Goal: Entertainment & Leisure: Browse casually

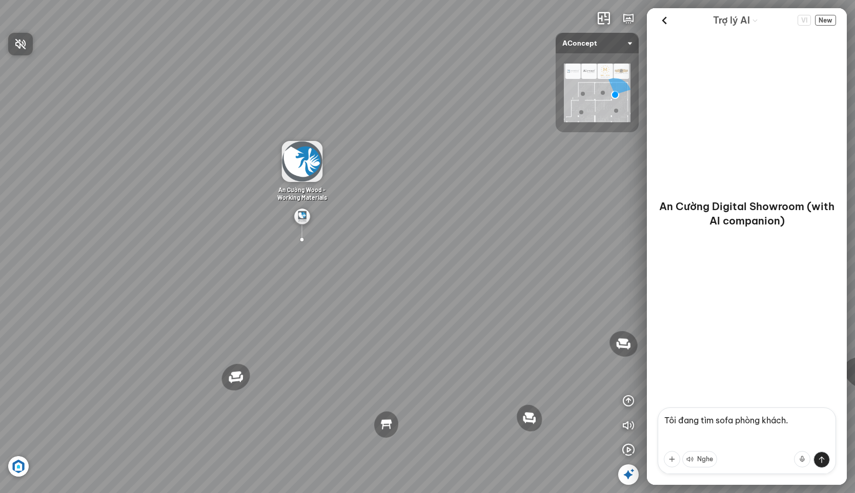
drag, startPoint x: 322, startPoint y: 296, endPoint x: 426, endPoint y: 221, distance: 128.4
click at [426, 221] on div at bounding box center [427, 246] width 855 height 493
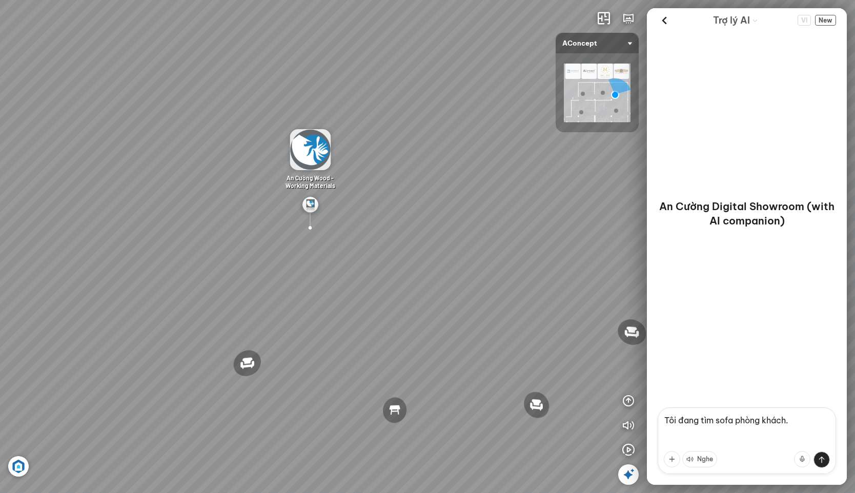
drag, startPoint x: 237, startPoint y: 303, endPoint x: 386, endPoint y: 234, distance: 163.8
click at [386, 234] on div "Đèn [PERSON_NAME] 5.300.000 VND Giường ngủ Palima 19.000.000 VND Ghế thư giãn N…" at bounding box center [427, 246] width 855 height 493
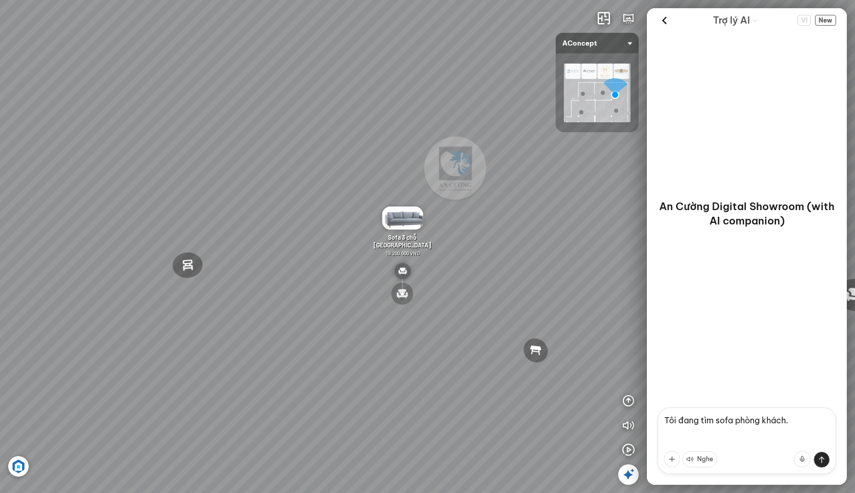
drag, startPoint x: 298, startPoint y: 262, endPoint x: 454, endPoint y: 230, distance: 159.1
click at [446, 230] on div "Đèn [PERSON_NAME] 5.300.000 VND Giường ngủ Palima 19.000.000 VND Ghế thư giãn N…" at bounding box center [427, 246] width 855 height 493
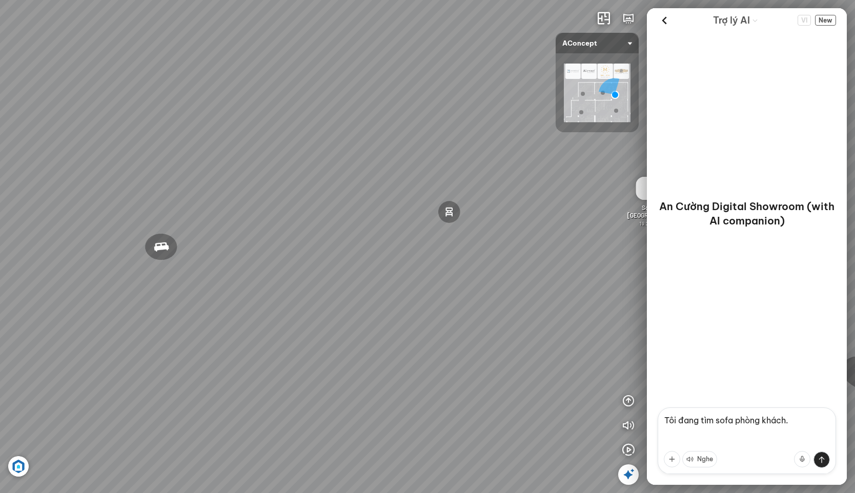
drag, startPoint x: 209, startPoint y: 241, endPoint x: 417, endPoint y: 213, distance: 209.6
click at [369, 213] on div "Đèn [PERSON_NAME] 5.300.000 VND Giường ngủ Palima 19.000.000 VND Ghế thư giãn N…" at bounding box center [427, 246] width 855 height 493
drag, startPoint x: 365, startPoint y: 201, endPoint x: 470, endPoint y: 207, distance: 105.3
click at [421, 201] on div "Đèn [PERSON_NAME] 5.300.000 VND Giường ngủ Palima 19.000.000 VND Ghế thư giãn N…" at bounding box center [427, 246] width 855 height 493
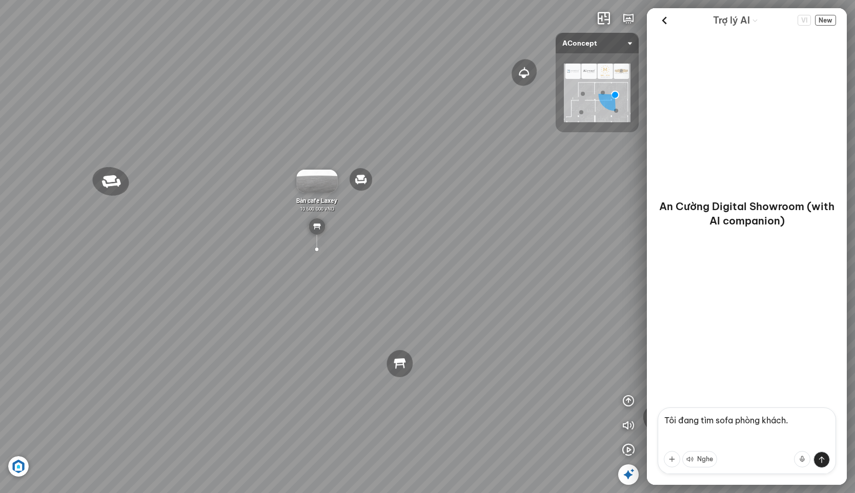
drag, startPoint x: 331, startPoint y: 202, endPoint x: 358, endPoint y: 291, distance: 93.4
click at [358, 292] on div "Đèn [PERSON_NAME] 5.300.000 VND Giường ngủ Palima 19.000.000 VND Ghế thư giãn N…" at bounding box center [427, 246] width 855 height 493
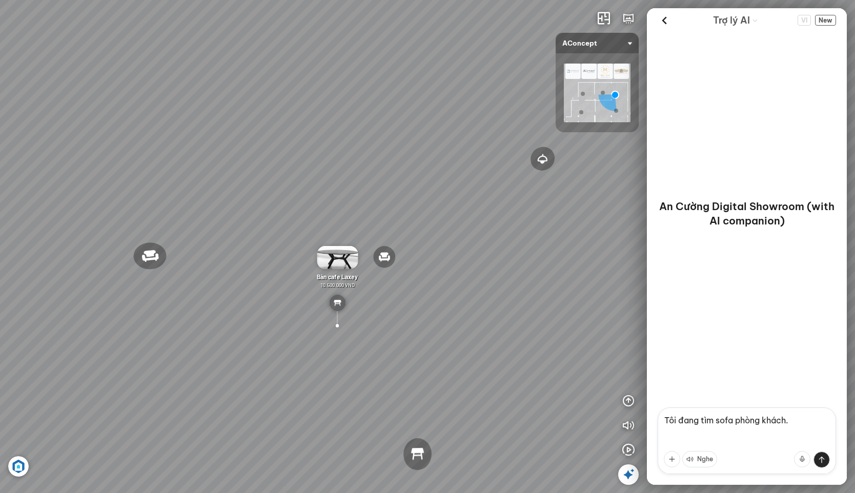
drag, startPoint x: 413, startPoint y: 124, endPoint x: 491, endPoint y: 225, distance: 126.9
click at [491, 225] on div "Đèn [PERSON_NAME] 5.300.000 VND Giường ngủ Palima 19.000.000 VND Ghế thư giãn N…" at bounding box center [427, 246] width 855 height 493
drag, startPoint x: 266, startPoint y: 174, endPoint x: 458, endPoint y: 143, distance: 194.9
click at [458, 143] on div "Đèn [PERSON_NAME] 5.300.000 VND Giường ngủ Palima 19.000.000 VND Ghế thư giãn N…" at bounding box center [427, 246] width 855 height 493
drag, startPoint x: 253, startPoint y: 146, endPoint x: 107, endPoint y: 128, distance: 146.7
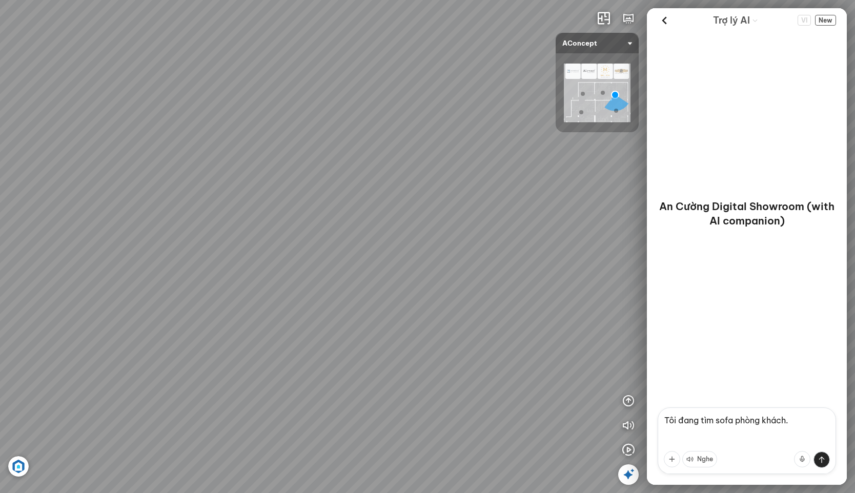
click at [131, 130] on div "Đèn [PERSON_NAME] 5.300.000 VND Giường ngủ Palima 19.000.000 VND Ghế thư giãn N…" at bounding box center [427, 246] width 855 height 493
drag, startPoint x: 297, startPoint y: 132, endPoint x: 5, endPoint y: 124, distance: 292.4
click at [72, 125] on div "Đèn [PERSON_NAME] 5.300.000 VND Giường ngủ Palima 19.000.000 VND Ghế thư giãn N…" at bounding box center [427, 246] width 855 height 493
drag, startPoint x: 257, startPoint y: 151, endPoint x: -25, endPoint y: 126, distance: 283.7
click at [0, 126] on html "Đèn [PERSON_NAME] 5.300.000 VND Giường ngủ Palima 19.000.000 VND Ghế thư giãn N…" at bounding box center [427, 246] width 855 height 493
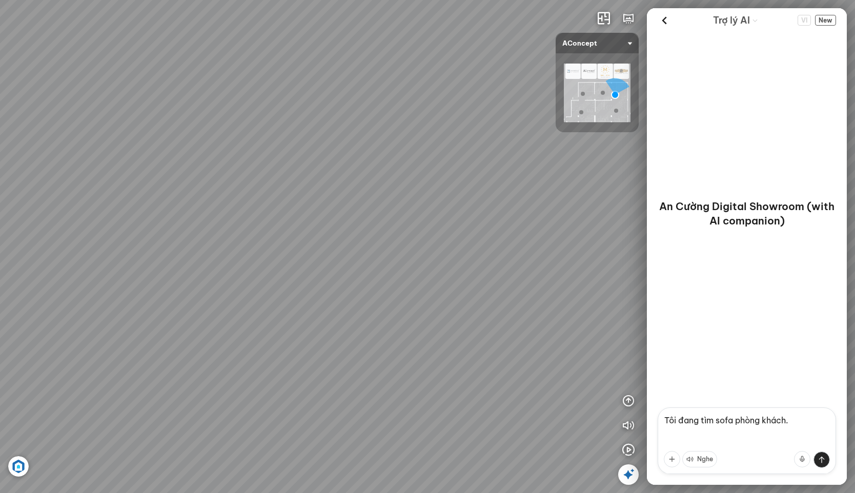
drag, startPoint x: 377, startPoint y: 182, endPoint x: 425, endPoint y: 271, distance: 100.5
click at [425, 271] on div "Đèn [PERSON_NAME] 5.300.000 VND Giường ngủ Palima 19.000.000 VND Ghế thư giãn N…" at bounding box center [427, 246] width 855 height 493
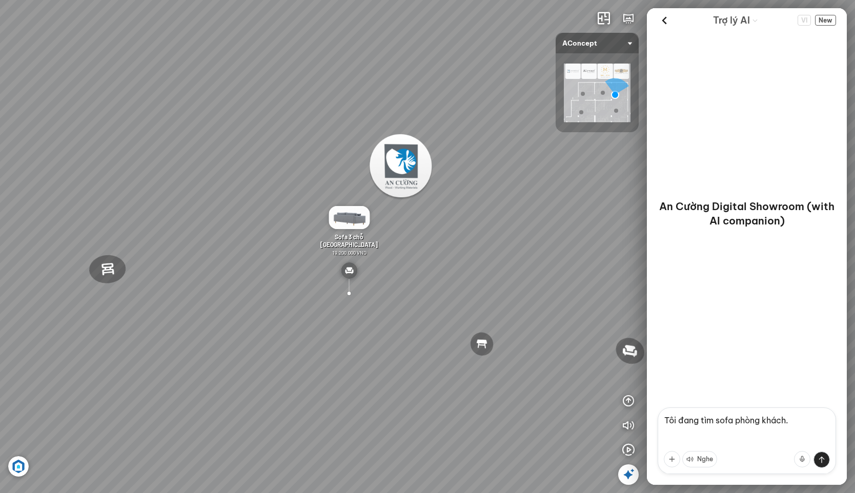
drag, startPoint x: 454, startPoint y: 165, endPoint x: 473, endPoint y: 121, distance: 48.0
click at [473, 121] on div "Đèn [PERSON_NAME] 5.300.000 VND Giường ngủ Palima 19.000.000 VND Ghế thư giãn N…" at bounding box center [427, 246] width 855 height 493
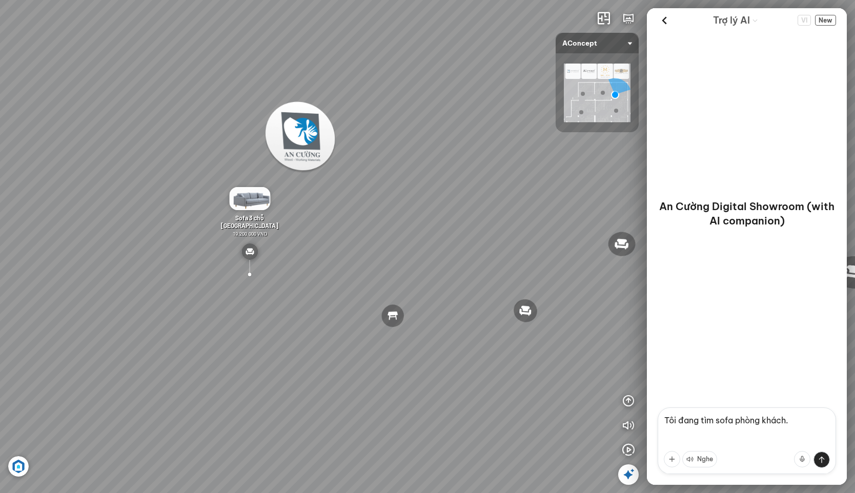
drag, startPoint x: 494, startPoint y: 173, endPoint x: 402, endPoint y: 147, distance: 95.9
click at [402, 147] on div "Đèn [PERSON_NAME] 5.300.000 VND Giường ngủ Palima 19.000.000 VND Ghế thư giãn N…" at bounding box center [427, 246] width 855 height 493
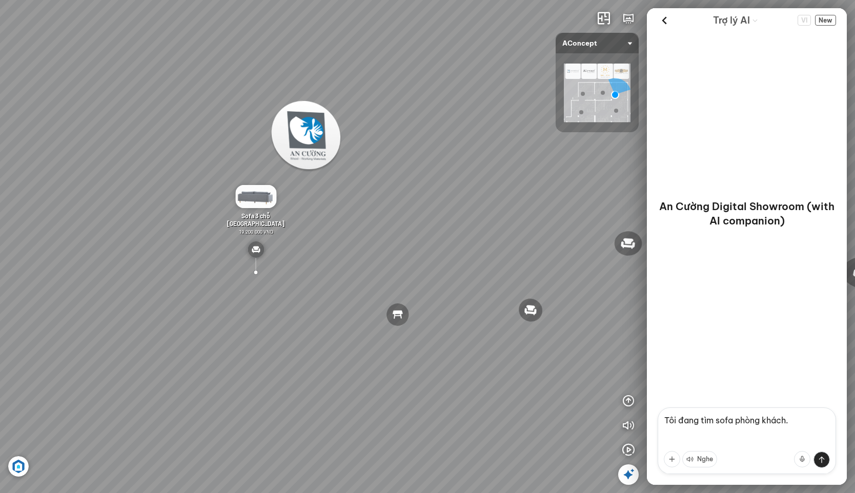
drag, startPoint x: 403, startPoint y: 147, endPoint x: 455, endPoint y: 132, distance: 53.7
click at [454, 133] on div "Đèn [PERSON_NAME] 5.300.000 VND Giường ngủ Palima 19.000.000 VND Ghế thư giãn N…" at bounding box center [427, 246] width 855 height 493
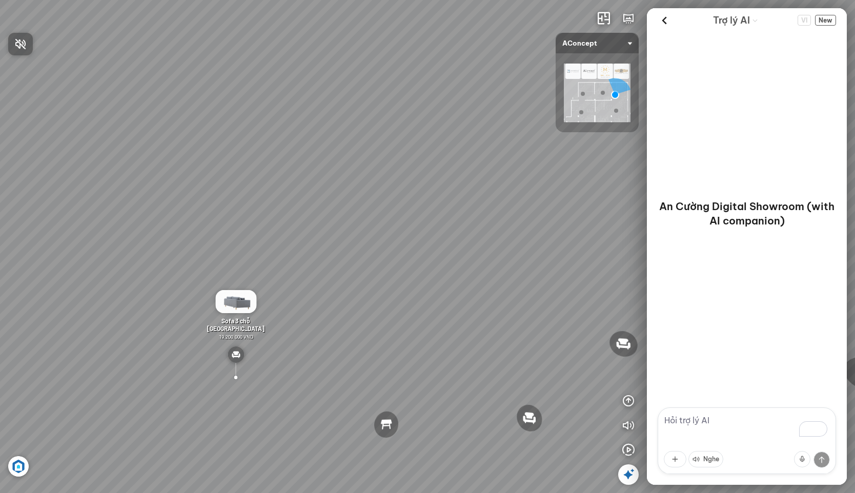
click at [665, 19] on div at bounding box center [427, 246] width 855 height 493
click at [665, 19] on icon at bounding box center [664, 20] width 15 height 15
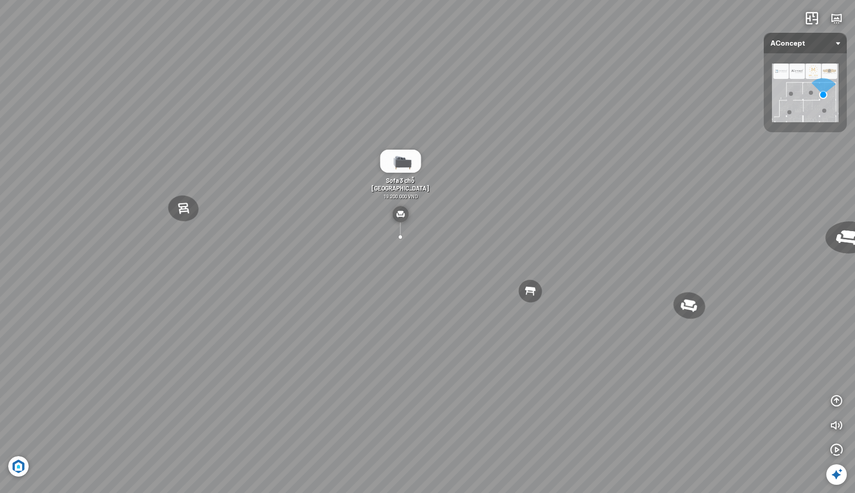
drag, startPoint x: 511, startPoint y: 321, endPoint x: 542, endPoint y: 251, distance: 76.0
click at [541, 253] on div "Đèn [PERSON_NAME] 5.300.000 VND Giường ngủ Palima 19.000.000 VND Ghế thư giãn N…" at bounding box center [427, 246] width 855 height 493
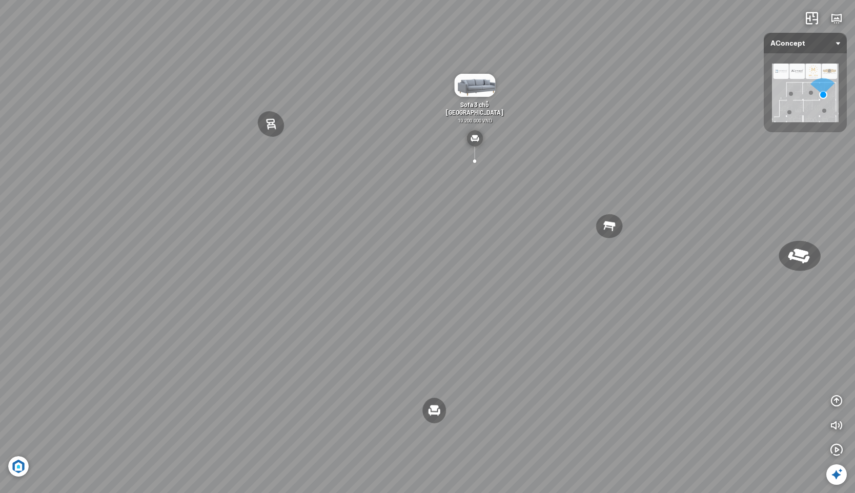
drag, startPoint x: 368, startPoint y: 325, endPoint x: 531, endPoint y: 287, distance: 167.9
click at [525, 287] on div "Đèn [PERSON_NAME] 5.300.000 VND Giường ngủ Palima 19.000.000 VND Ghế thư giãn N…" at bounding box center [427, 246] width 855 height 493
drag, startPoint x: 585, startPoint y: 301, endPoint x: 608, endPoint y: 247, distance: 58.6
click at [567, 239] on div "Đèn [PERSON_NAME] 5.300.000 VND Giường ngủ Palima 19.000.000 VND Ghế thư giãn N…" at bounding box center [427, 246] width 855 height 493
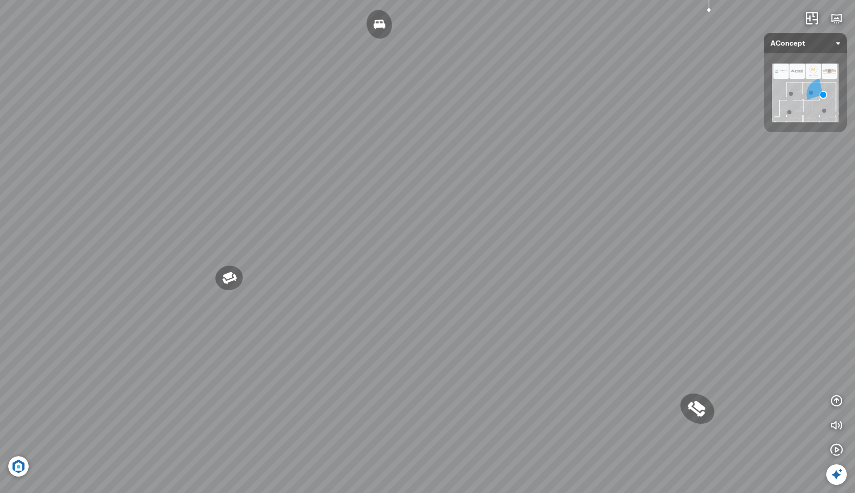
drag, startPoint x: 464, startPoint y: 249, endPoint x: 795, endPoint y: 277, distance: 332.0
click at [731, 263] on div "Đèn [PERSON_NAME] 5.300.000 VND Giường ngủ Palima 19.000.000 VND Ghế thư giãn N…" at bounding box center [427, 246] width 855 height 493
drag, startPoint x: 483, startPoint y: 237, endPoint x: 657, endPoint y: 350, distance: 208.0
click at [657, 350] on div "Đèn [PERSON_NAME] 5.300.000 VND Giường ngủ Palima 19.000.000 VND Ghế thư giãn N…" at bounding box center [427, 246] width 855 height 493
drag, startPoint x: 392, startPoint y: 305, endPoint x: 347, endPoint y: 297, distance: 45.4
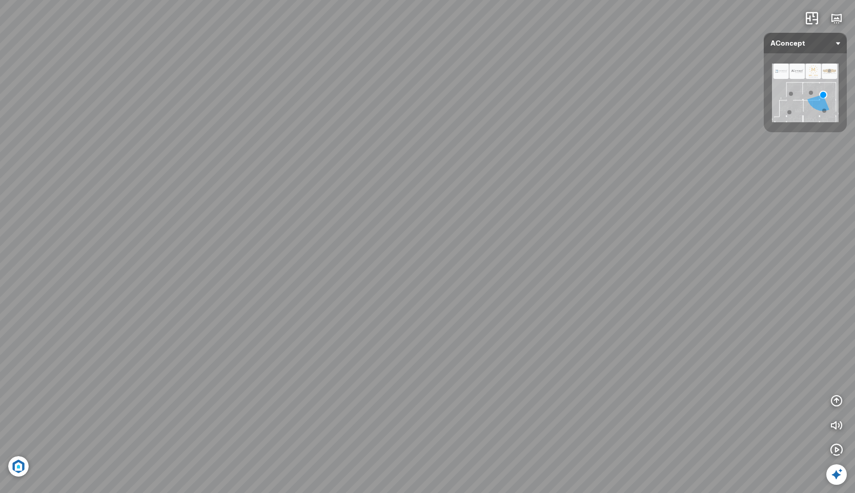
click at [347, 297] on div "Đèn [PERSON_NAME] 5.300.000 VND Giường ngủ Palima 19.000.000 VND Ghế thư giãn N…" at bounding box center [427, 246] width 855 height 493
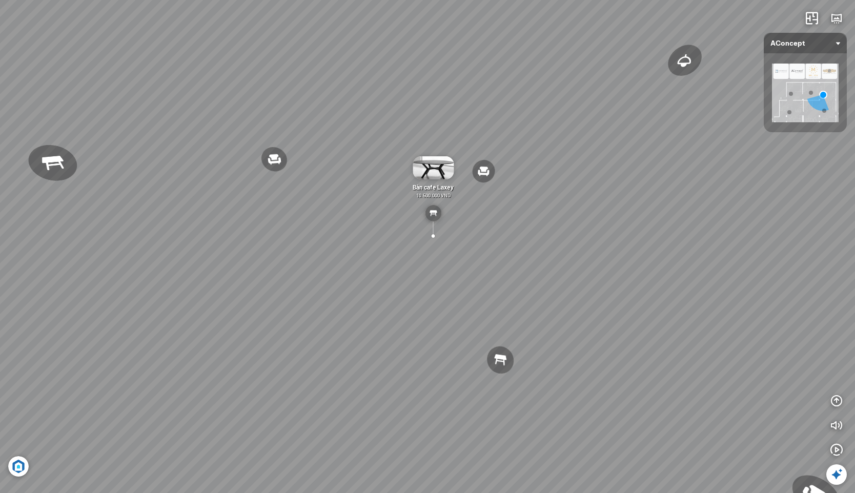
drag, startPoint x: 372, startPoint y: 333, endPoint x: 358, endPoint y: 311, distance: 26.2
click at [358, 311] on div "Đèn [PERSON_NAME] 5.300.000 VND Giường ngủ Palima 19.000.000 VND Ghế thư giãn N…" at bounding box center [427, 246] width 855 height 493
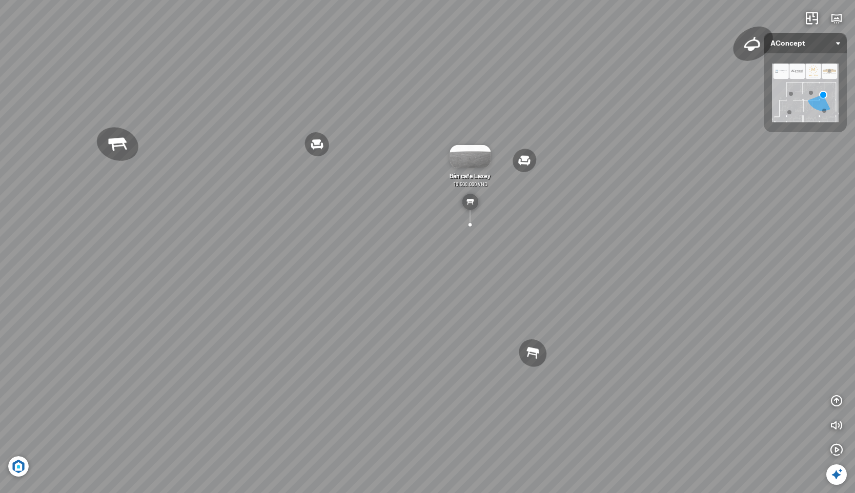
drag, startPoint x: 328, startPoint y: 335, endPoint x: 678, endPoint y: 343, distance: 349.8
click at [684, 328] on div "Đèn [PERSON_NAME] 5.300.000 VND Giường ngủ Palima 19.000.000 VND Ghế thư giãn N…" at bounding box center [427, 246] width 855 height 493
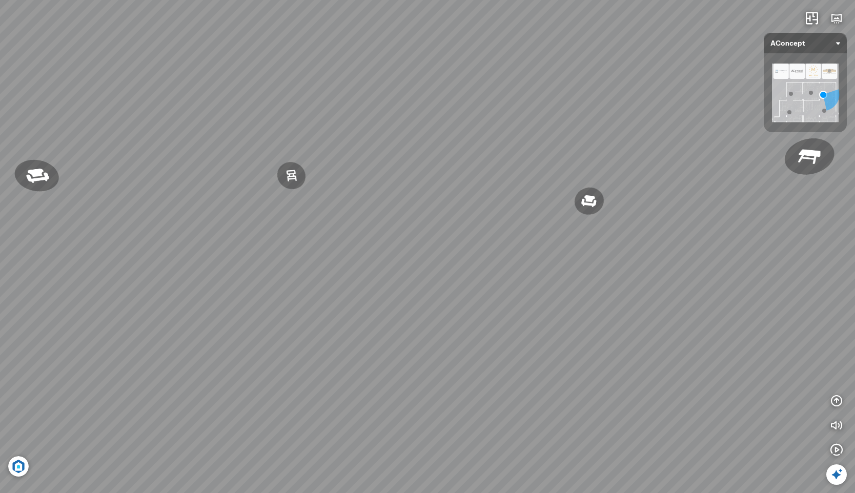
drag, startPoint x: 468, startPoint y: 318, endPoint x: 776, endPoint y: 355, distance: 310.4
click at [765, 352] on div "Đèn [PERSON_NAME] 5.300.000 VND Giường ngủ Palima 19.000.000 VND Ghế thư giãn N…" at bounding box center [427, 246] width 855 height 493
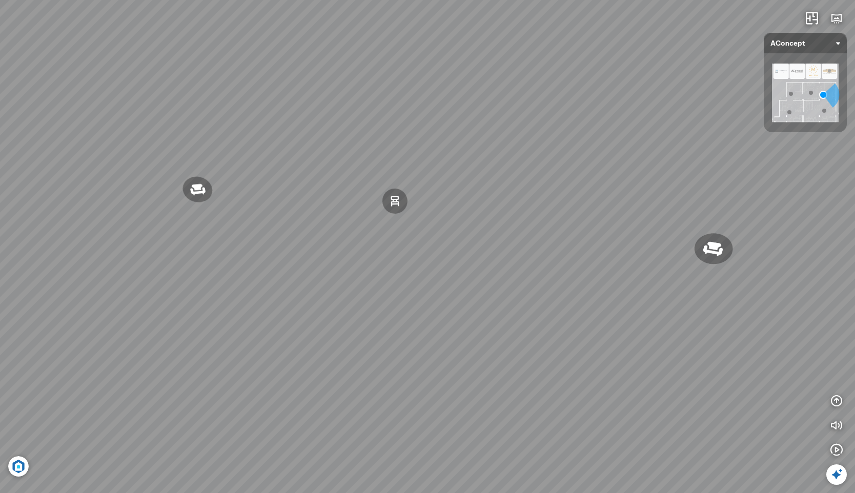
drag, startPoint x: 323, startPoint y: 315, endPoint x: 122, endPoint y: 296, distance: 202.4
click at [132, 298] on div "Đèn [PERSON_NAME] 5.300.000 VND Giường ngủ Palima 19.000.000 VND Ghế thư giãn N…" at bounding box center [427, 246] width 855 height 493
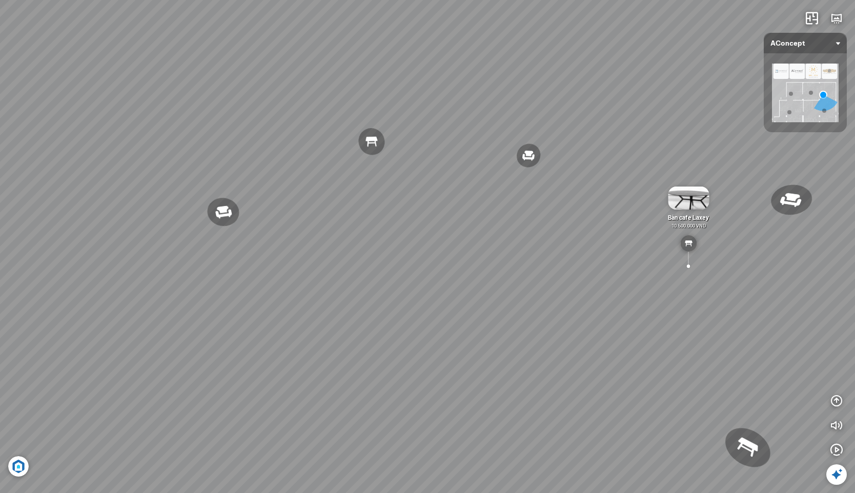
drag, startPoint x: 444, startPoint y: 332, endPoint x: 286, endPoint y: 344, distance: 158.4
click at [294, 344] on div "Đèn [PERSON_NAME] 5.300.000 VND Giường ngủ Palima 19.000.000 VND Ghế thư giãn N…" at bounding box center [427, 246] width 855 height 493
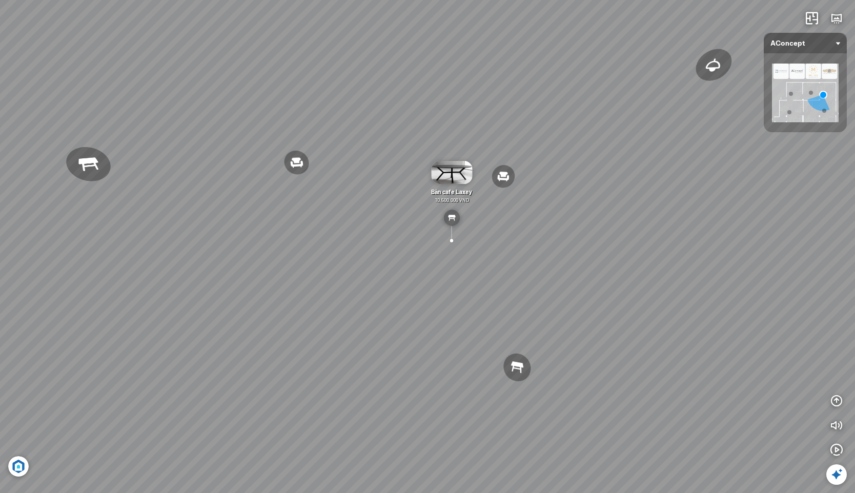
drag, startPoint x: 403, startPoint y: 311, endPoint x: 350, endPoint y: 311, distance: 52.8
click at [350, 311] on div "Đèn [PERSON_NAME] 5.300.000 VND Giường ngủ Palima 19.000.000 VND Ghế thư giãn N…" at bounding box center [427, 246] width 855 height 493
drag, startPoint x: 421, startPoint y: 334, endPoint x: 415, endPoint y: 325, distance: 11.1
click at [415, 325] on div "Đèn [PERSON_NAME] 5.300.000 VND Giường ngủ Palima 19.000.000 VND Ghế thư giãn N…" at bounding box center [427, 246] width 855 height 493
